Goal: Navigation & Orientation: Understand site structure

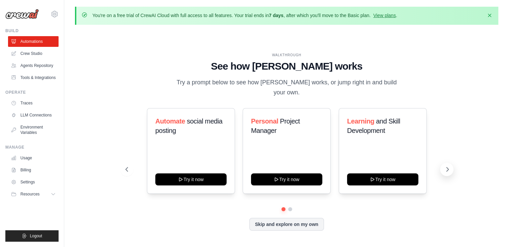
click at [444, 166] on icon at bounding box center [447, 169] width 7 height 7
click at [42, 42] on link "Automations" at bounding box center [34, 41] width 50 height 11
click at [39, 54] on link "Crew Studio" at bounding box center [34, 53] width 50 height 11
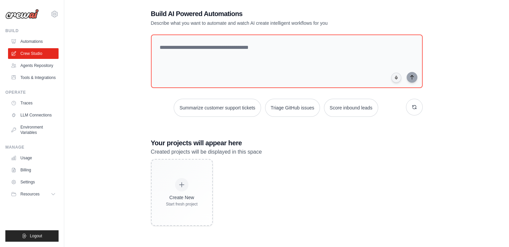
scroll to position [36, 0]
click at [47, 67] on link "Agents Repository" at bounding box center [34, 65] width 50 height 11
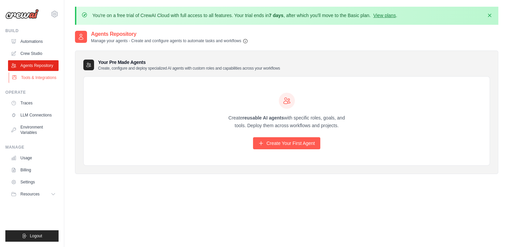
click at [50, 79] on link "Tools & Integrations" at bounding box center [34, 77] width 50 height 11
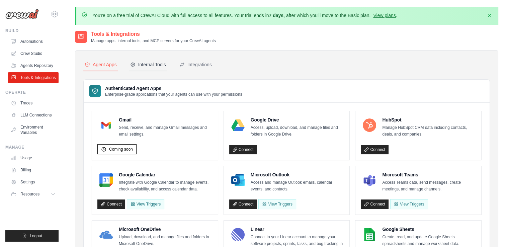
click at [149, 63] on div "Internal Tools" at bounding box center [148, 64] width 36 height 7
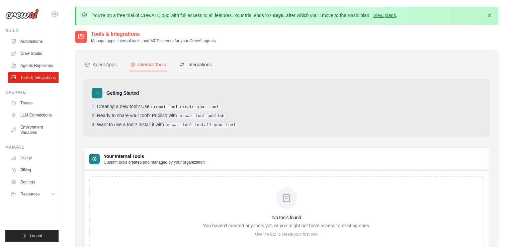
click at [205, 65] on div "Integrations" at bounding box center [195, 64] width 32 height 7
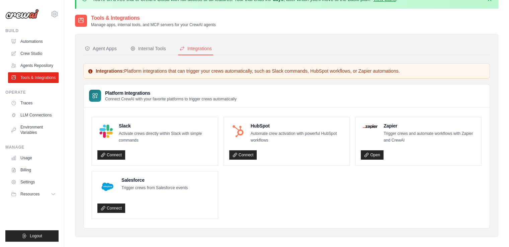
scroll to position [33, 0]
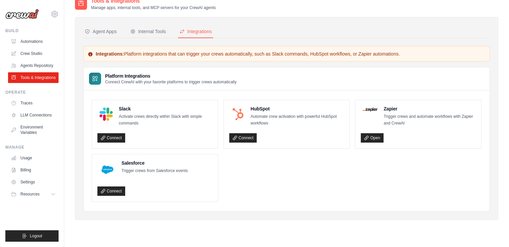
click at [276, 170] on ul "Slack Activate crews directly within Slack with simple commands Connect HubSpot…" at bounding box center [287, 151] width 390 height 102
click at [20, 102] on link "Traces" at bounding box center [34, 103] width 50 height 11
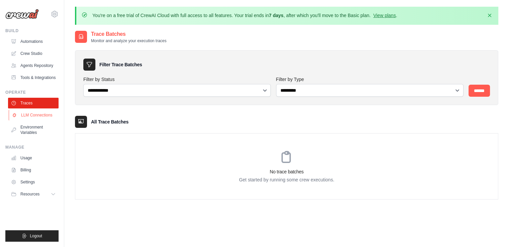
click at [47, 117] on link "LLM Connections" at bounding box center [34, 115] width 50 height 11
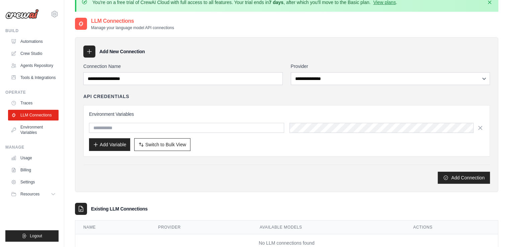
scroll to position [36, 0]
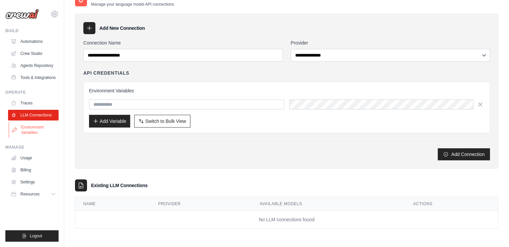
click at [48, 127] on link "Environment Variables" at bounding box center [34, 130] width 50 height 16
